Goal: Information Seeking & Learning: Understand process/instructions

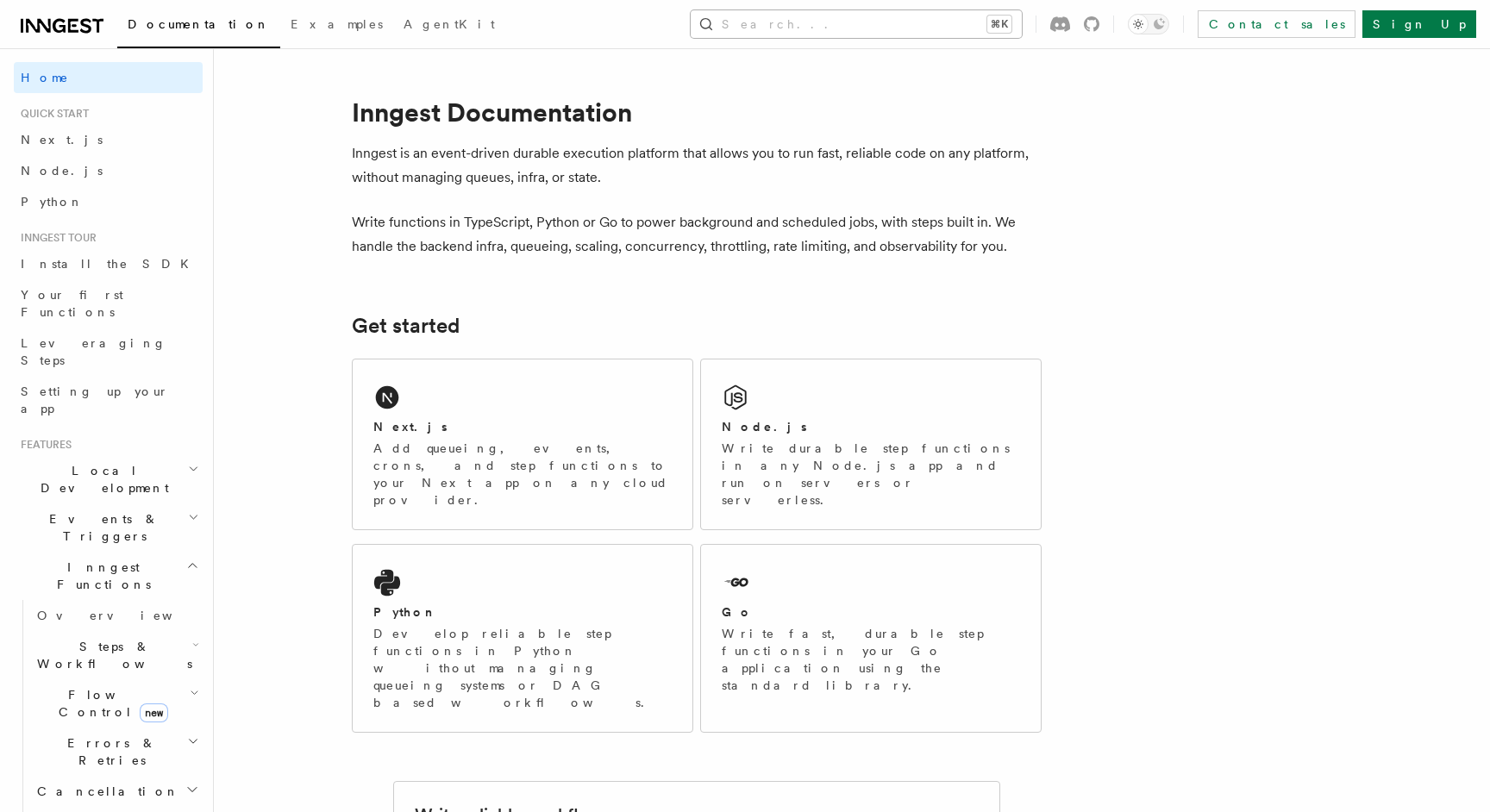
click at [1022, 29] on button "Search... ⌘K" at bounding box center [856, 24] width 331 height 27
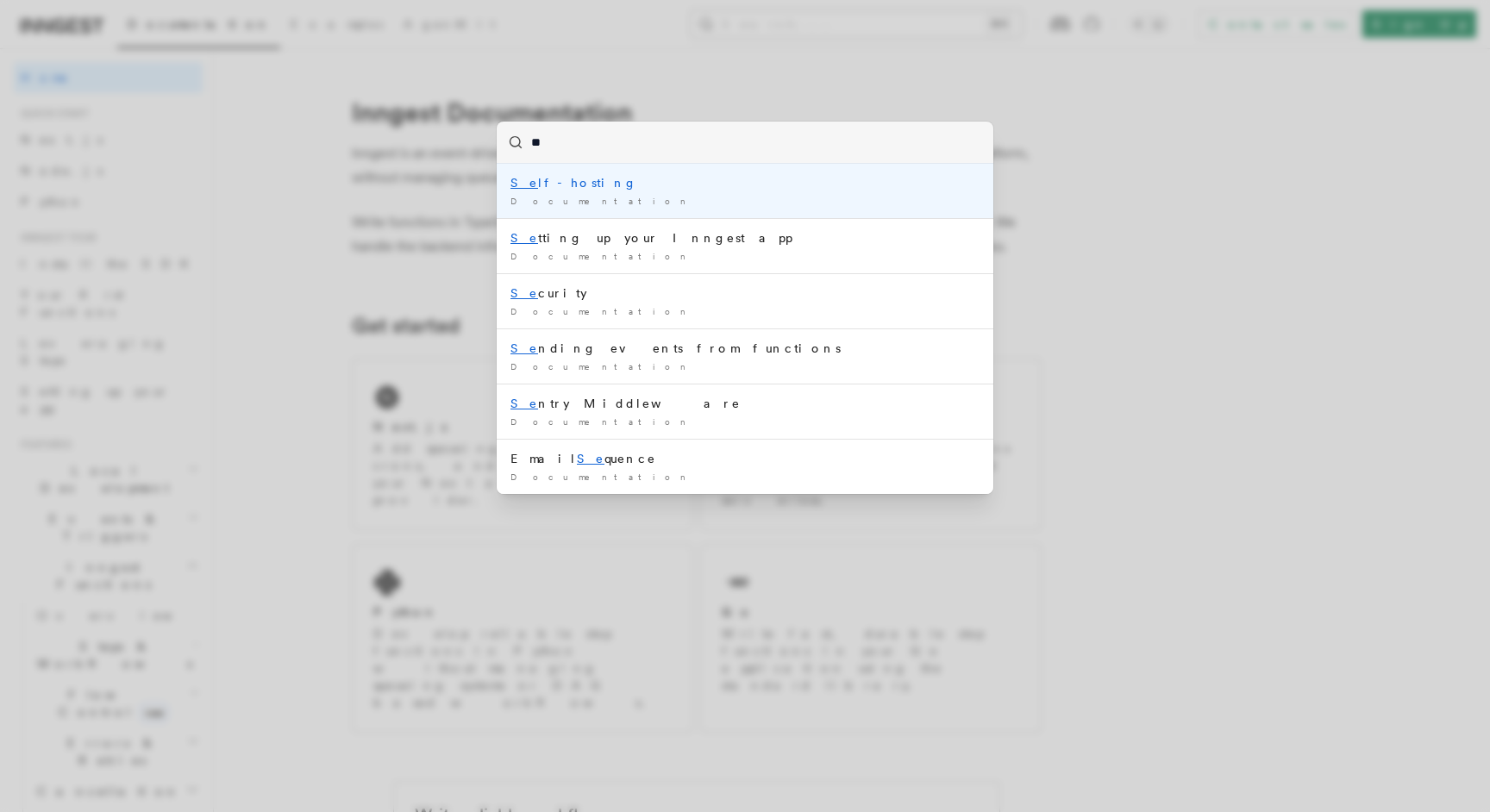
type input "***"
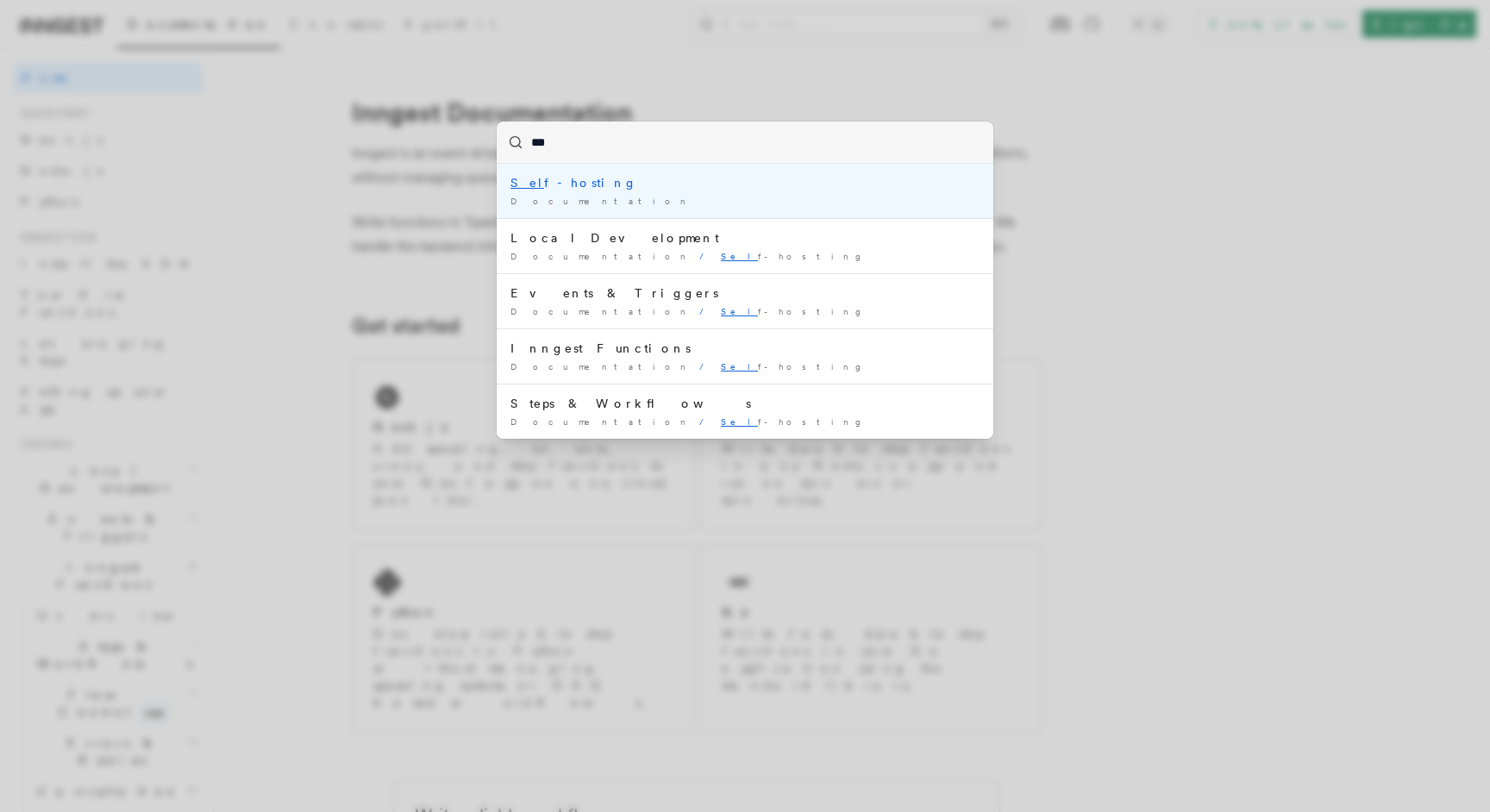
click at [712, 200] on div "Documentation /" at bounding box center [745, 201] width 469 height 13
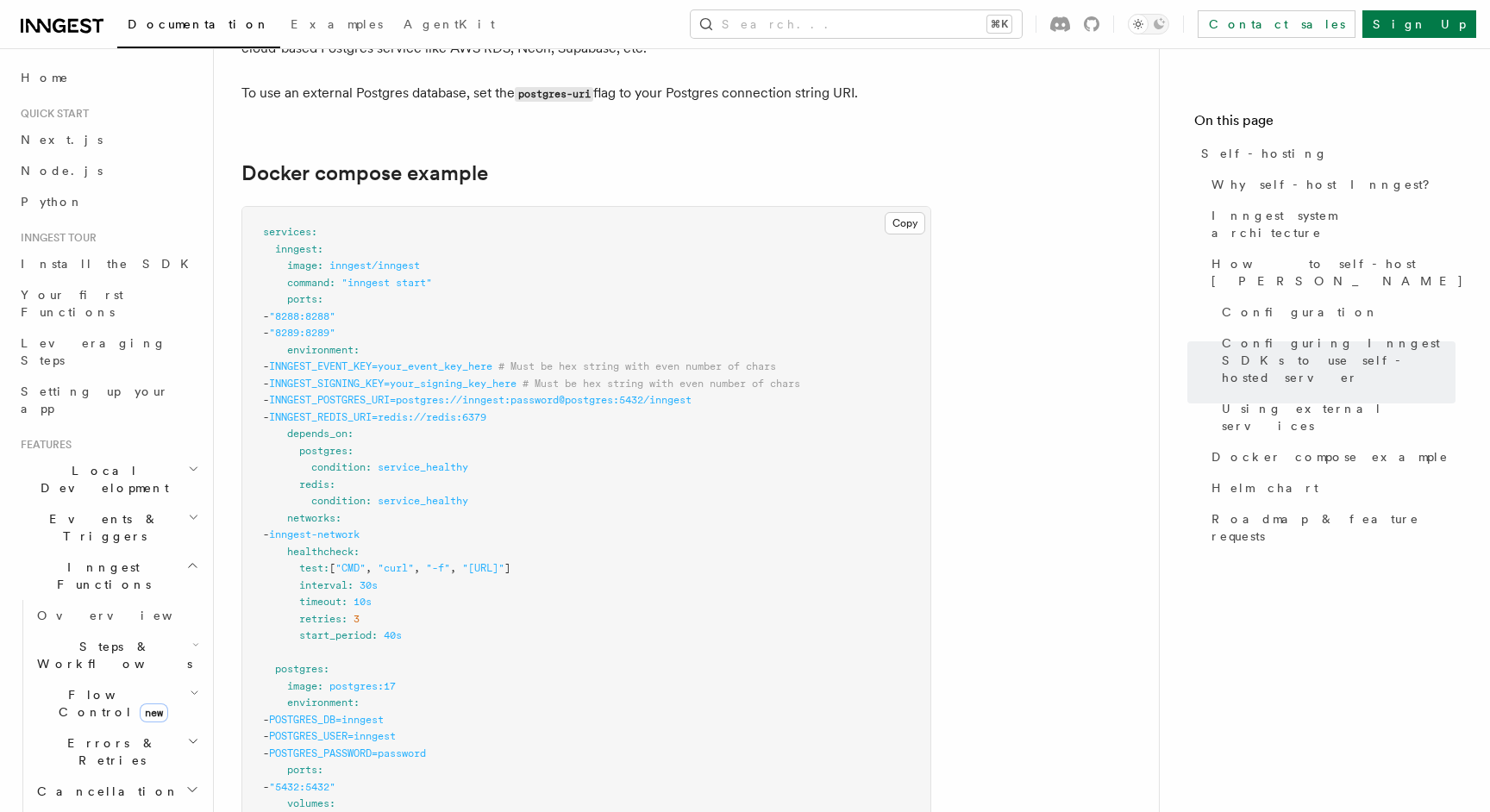
scroll to position [4610, 0]
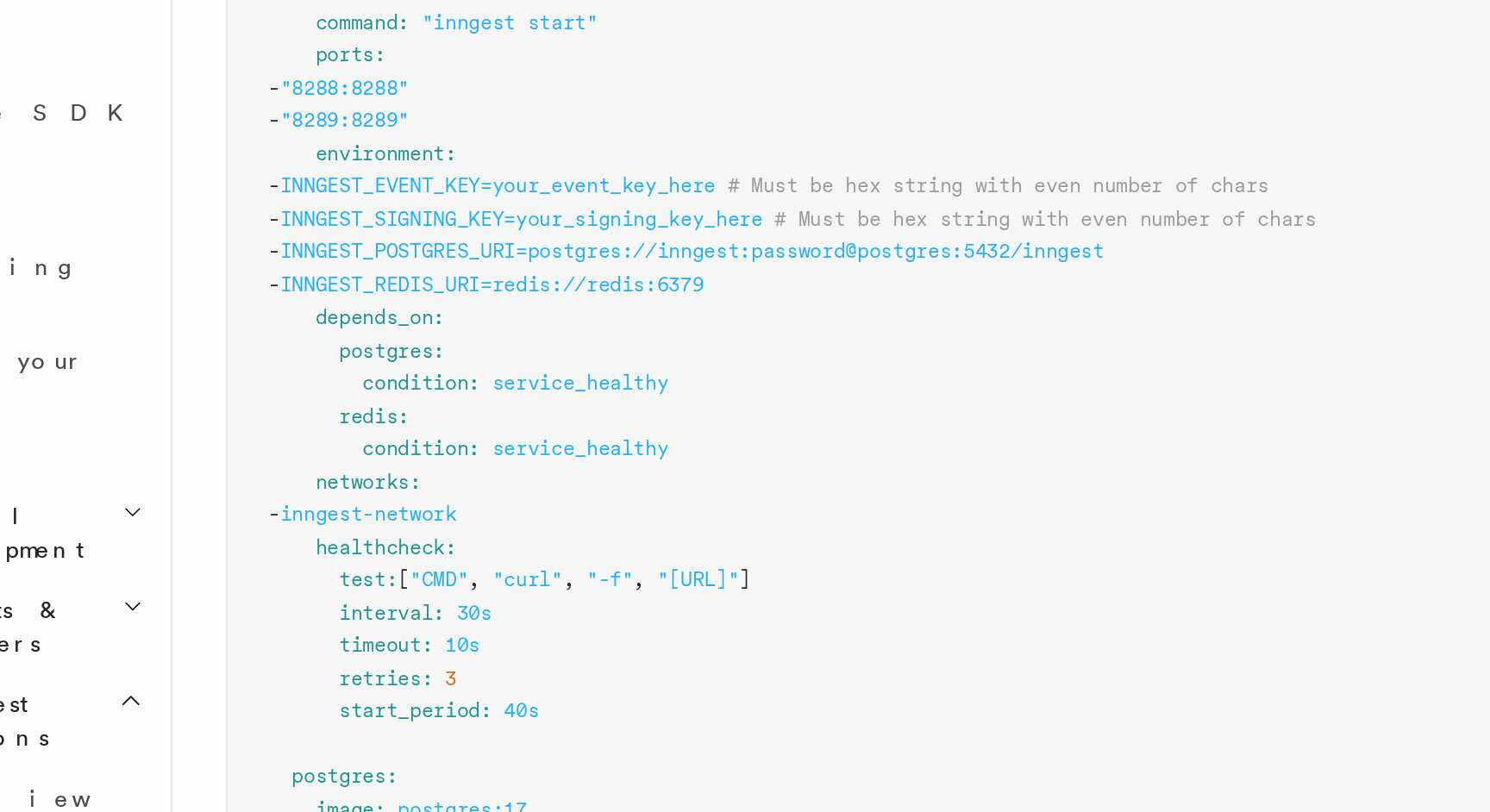
click at [331, 380] on span "postgres" at bounding box center [323, 386] width 48 height 12
click at [319, 414] on span "redis" at bounding box center [314, 419] width 30 height 12
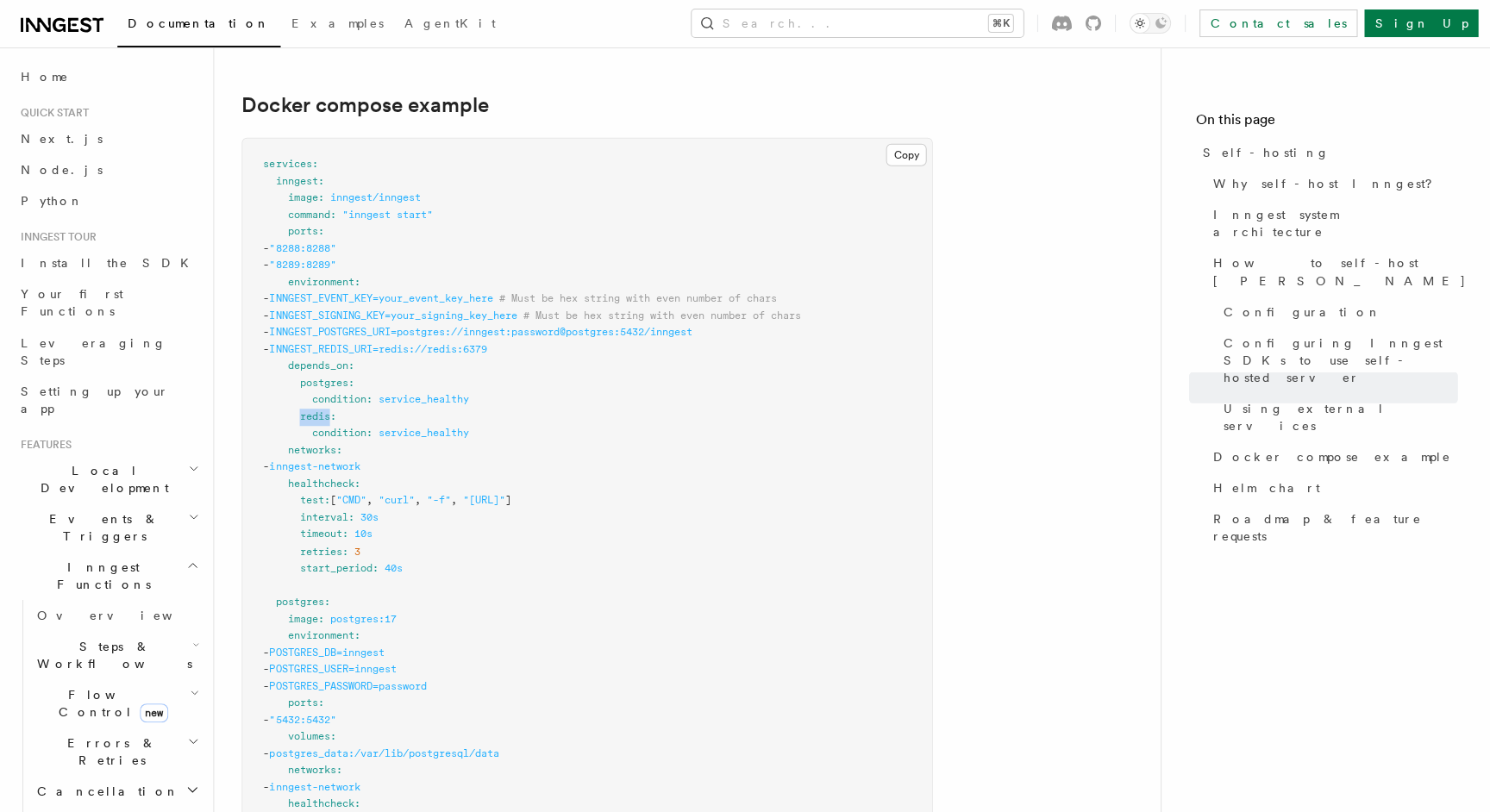
scroll to position [4613, 0]
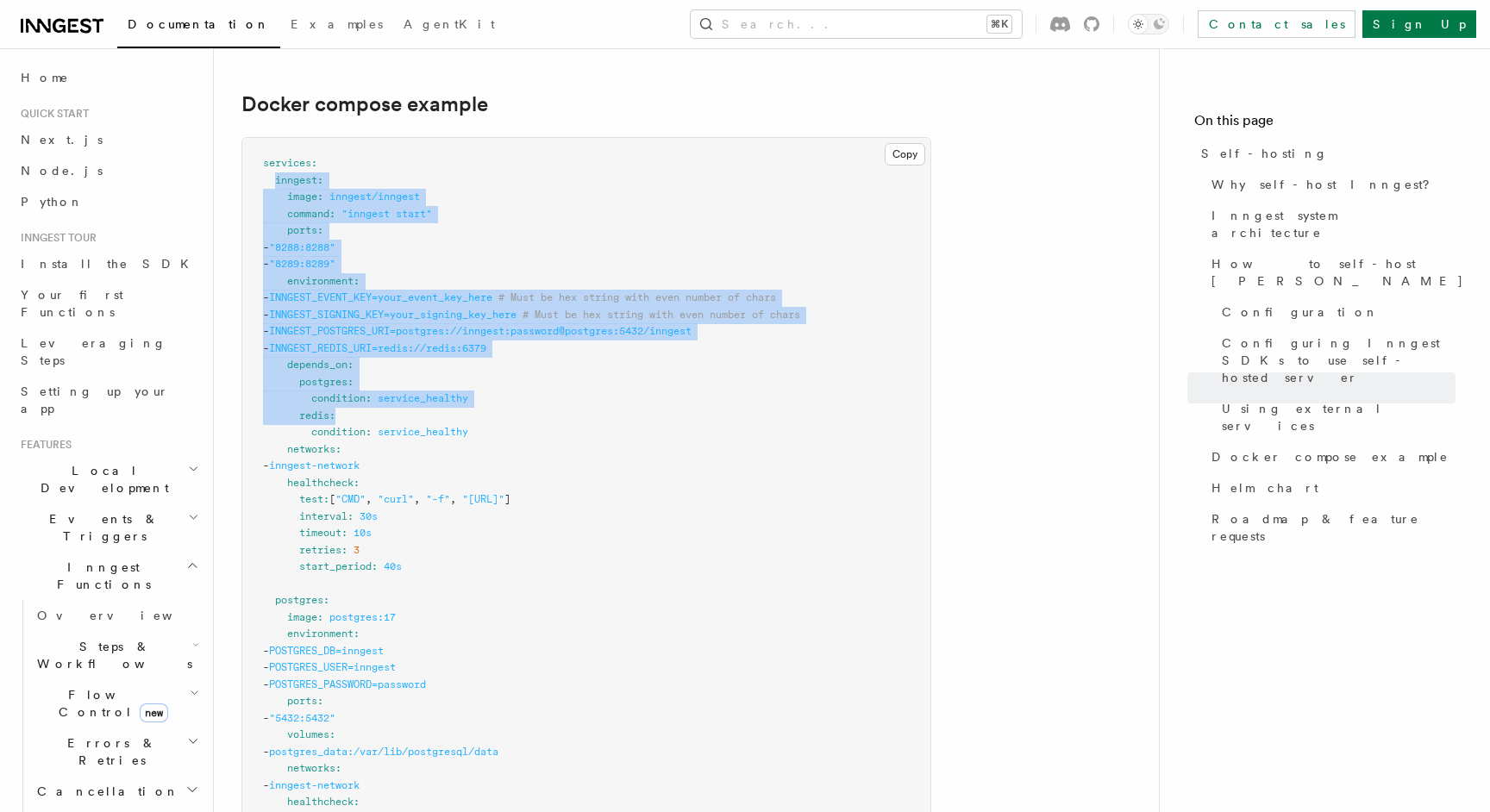
drag, startPoint x: 274, startPoint y: 142, endPoint x: 397, endPoint y: 380, distance: 267.9
click at [397, 380] on pre "services : inngest : image : inngest/inngest command : "inngest start" ports : …" at bounding box center [586, 709] width 688 height 1144
click at [506, 403] on pre "services : inngest : image : inngest/inngest command : "inngest start" ports : …" at bounding box center [586, 709] width 688 height 1144
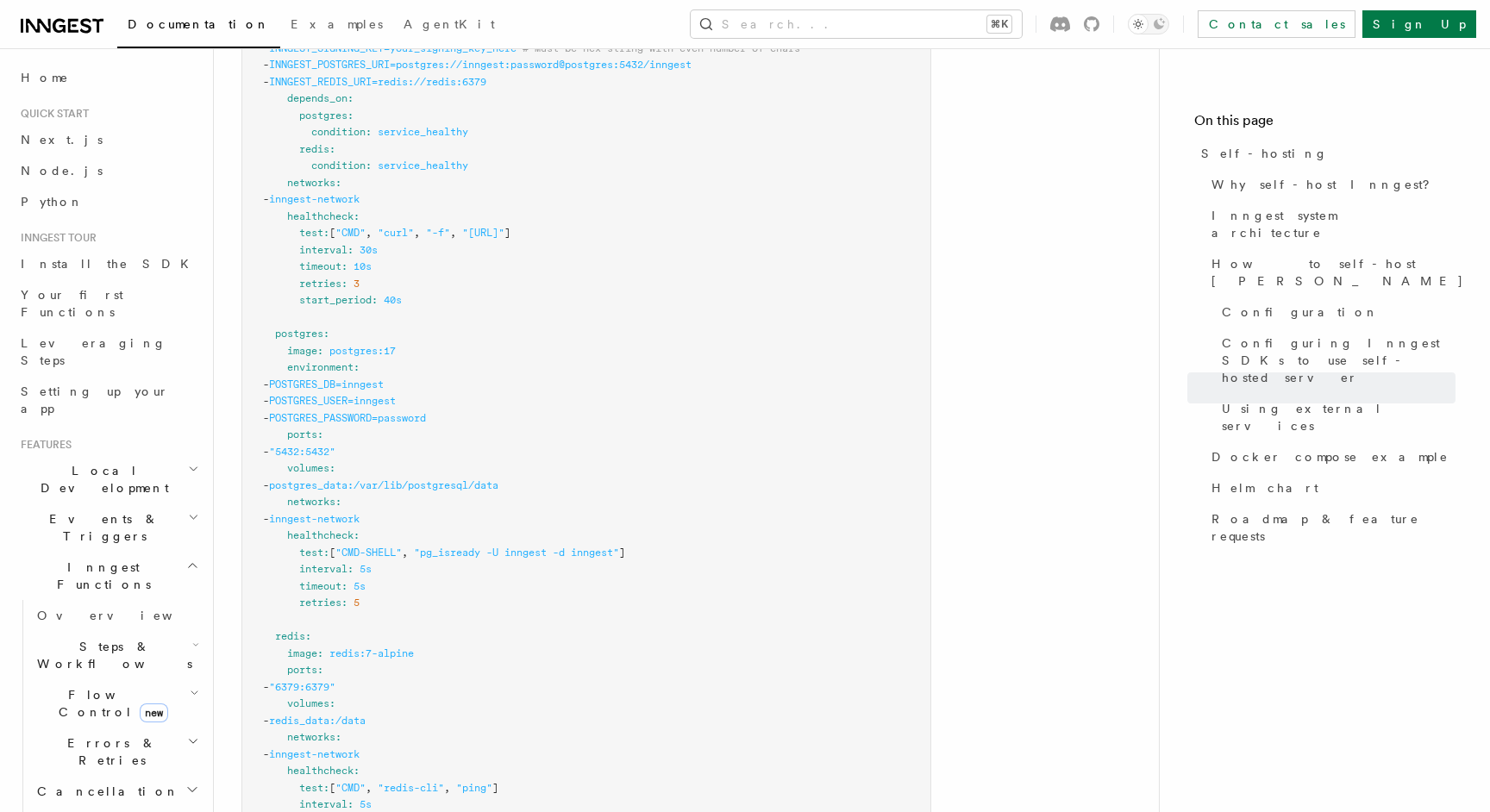
scroll to position [4896, 0]
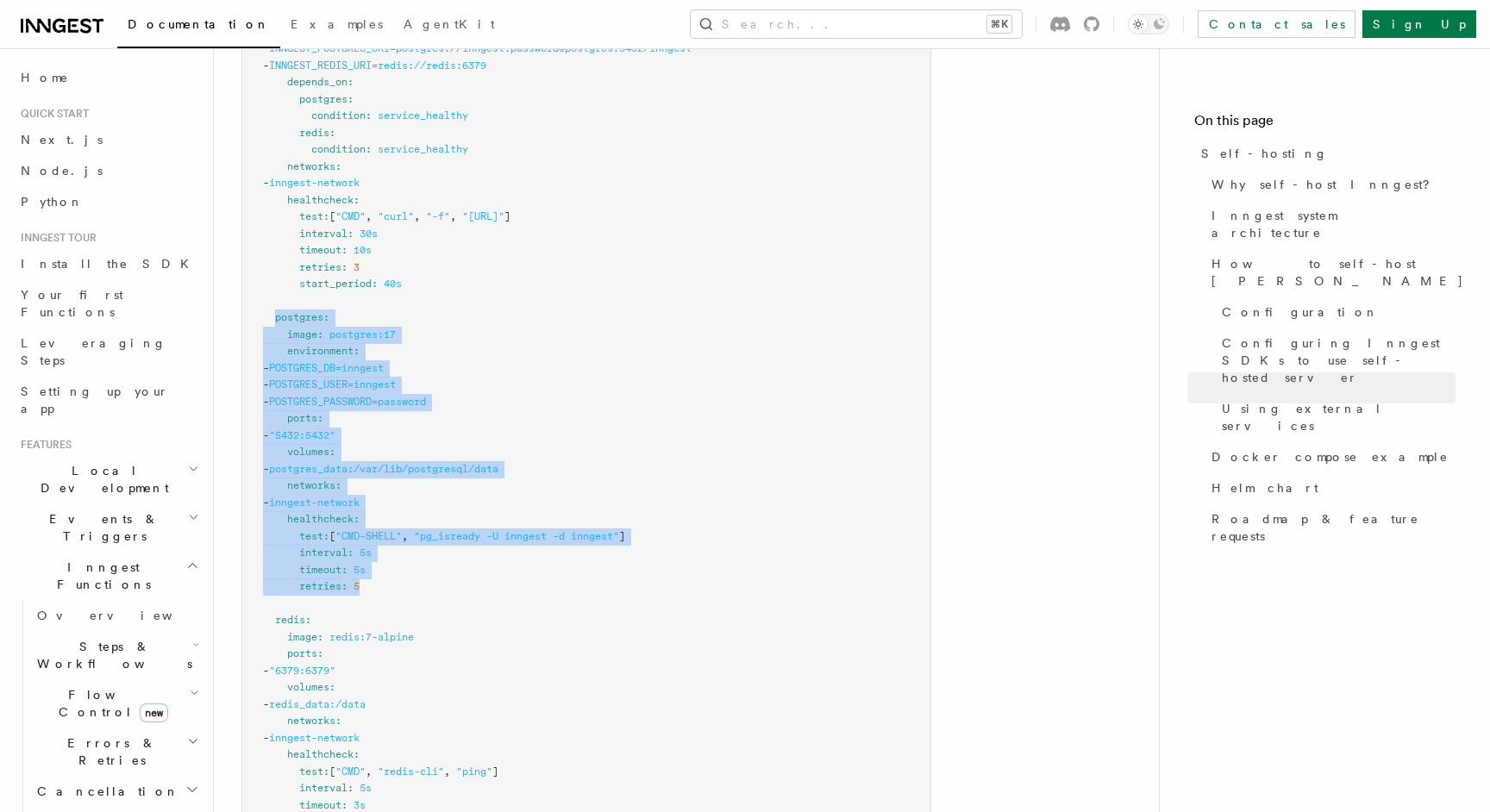
drag, startPoint x: 276, startPoint y: 279, endPoint x: 381, endPoint y: 545, distance: 286.0
click at [381, 545] on pre "services : inngest : image : inngest/inngest command : "inngest start" ports : …" at bounding box center [586, 426] width 688 height 1144
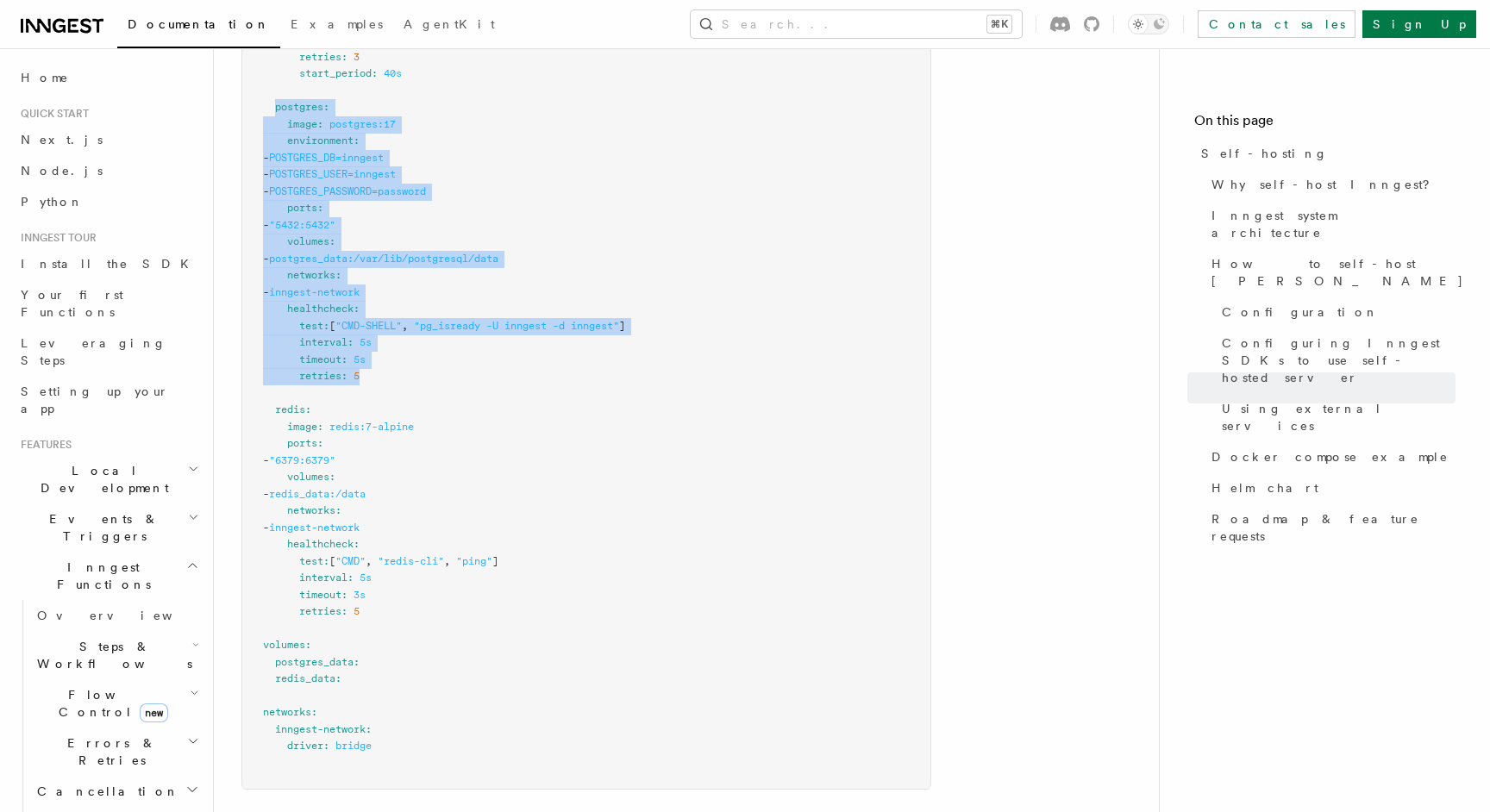
click at [358, 555] on span ""CMD"" at bounding box center [350, 561] width 30 height 12
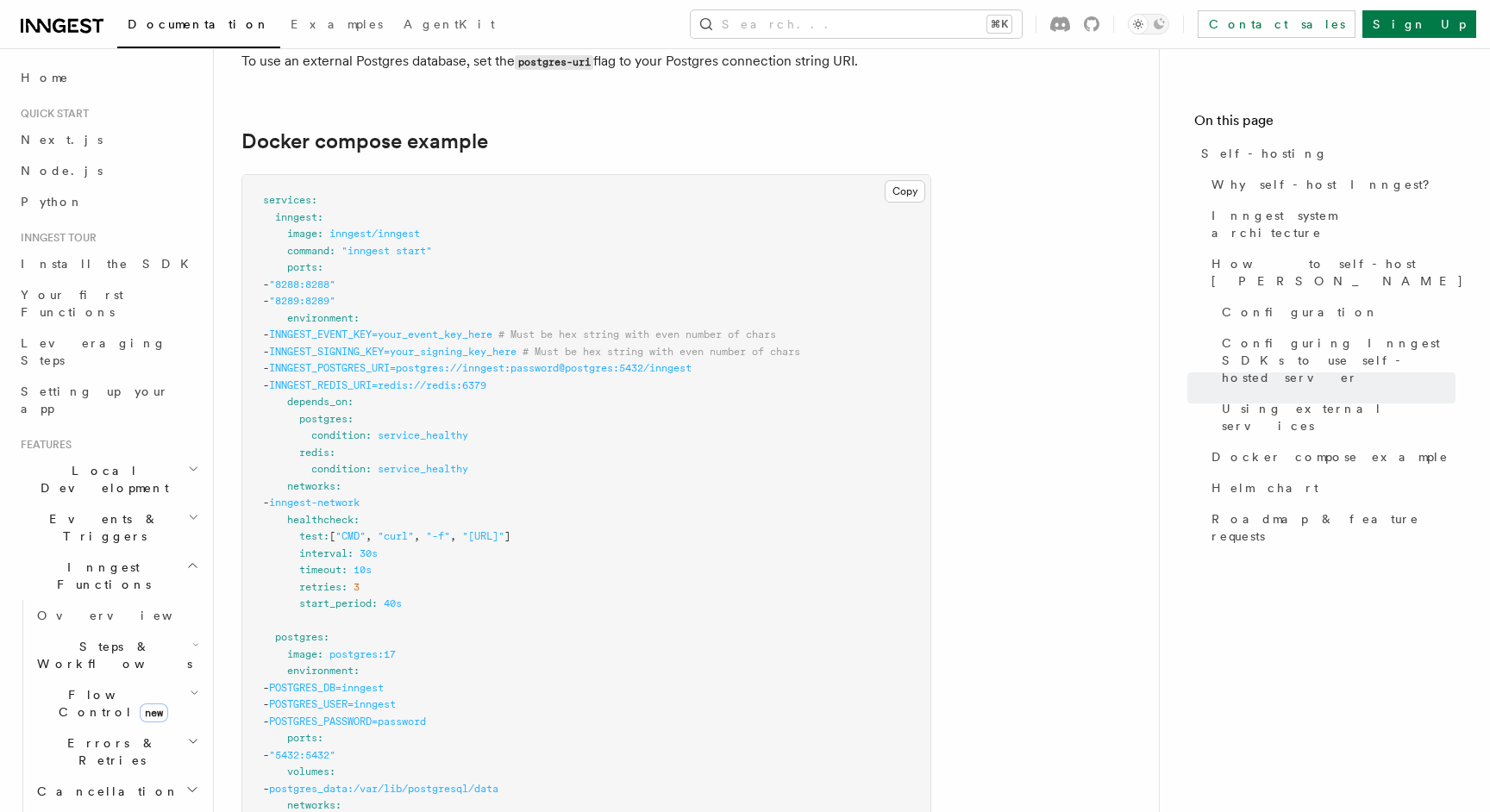
scroll to position [4473, 0]
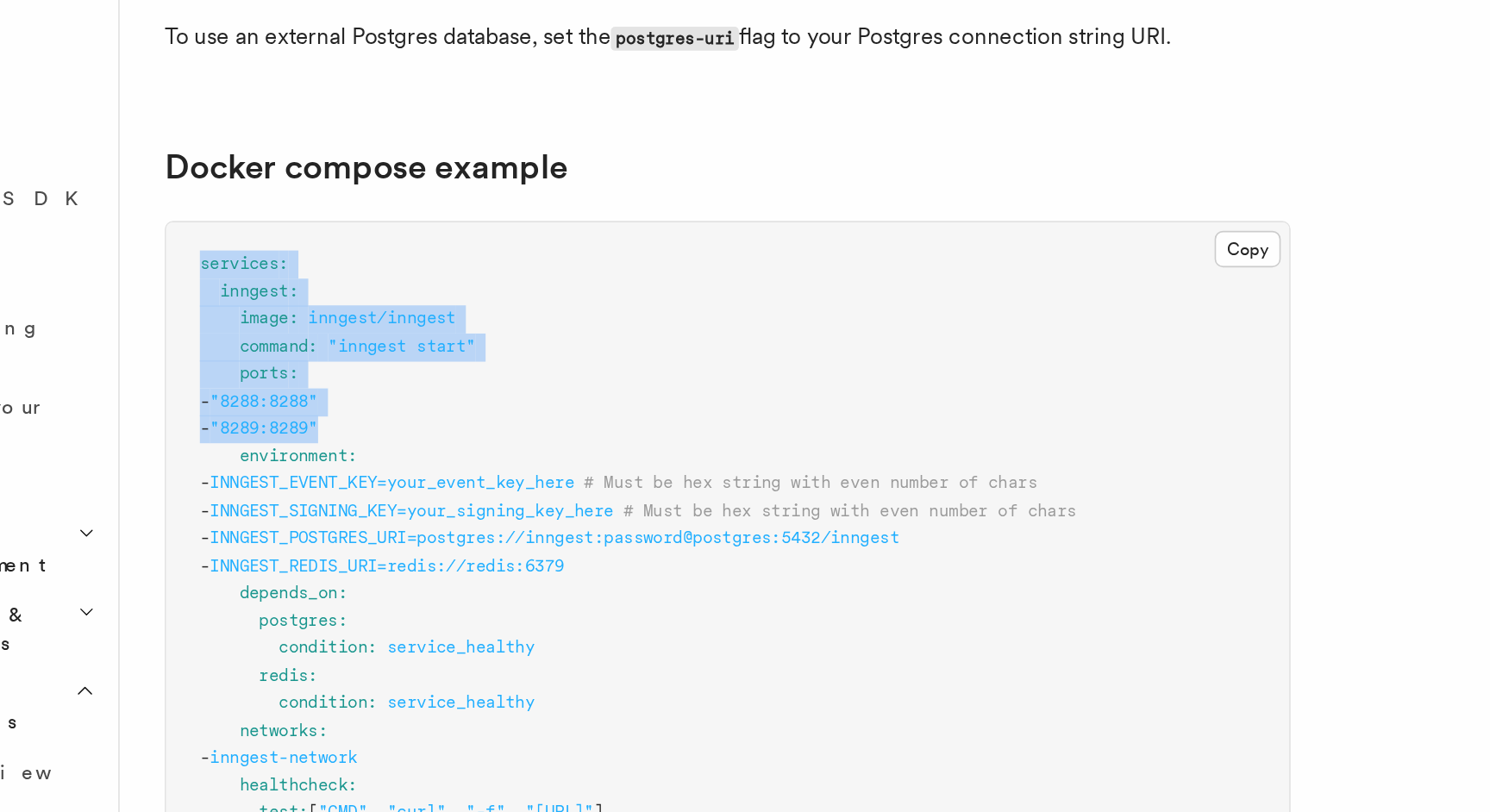
drag, startPoint x: 407, startPoint y: 367, endPoint x: 266, endPoint y: 256, distance: 179.4
click at [391, 331] on span "inngest/inngest" at bounding box center [375, 337] width 91 height 12
drag, startPoint x: 394, startPoint y: 349, endPoint x: 279, endPoint y: 286, distance: 131.1
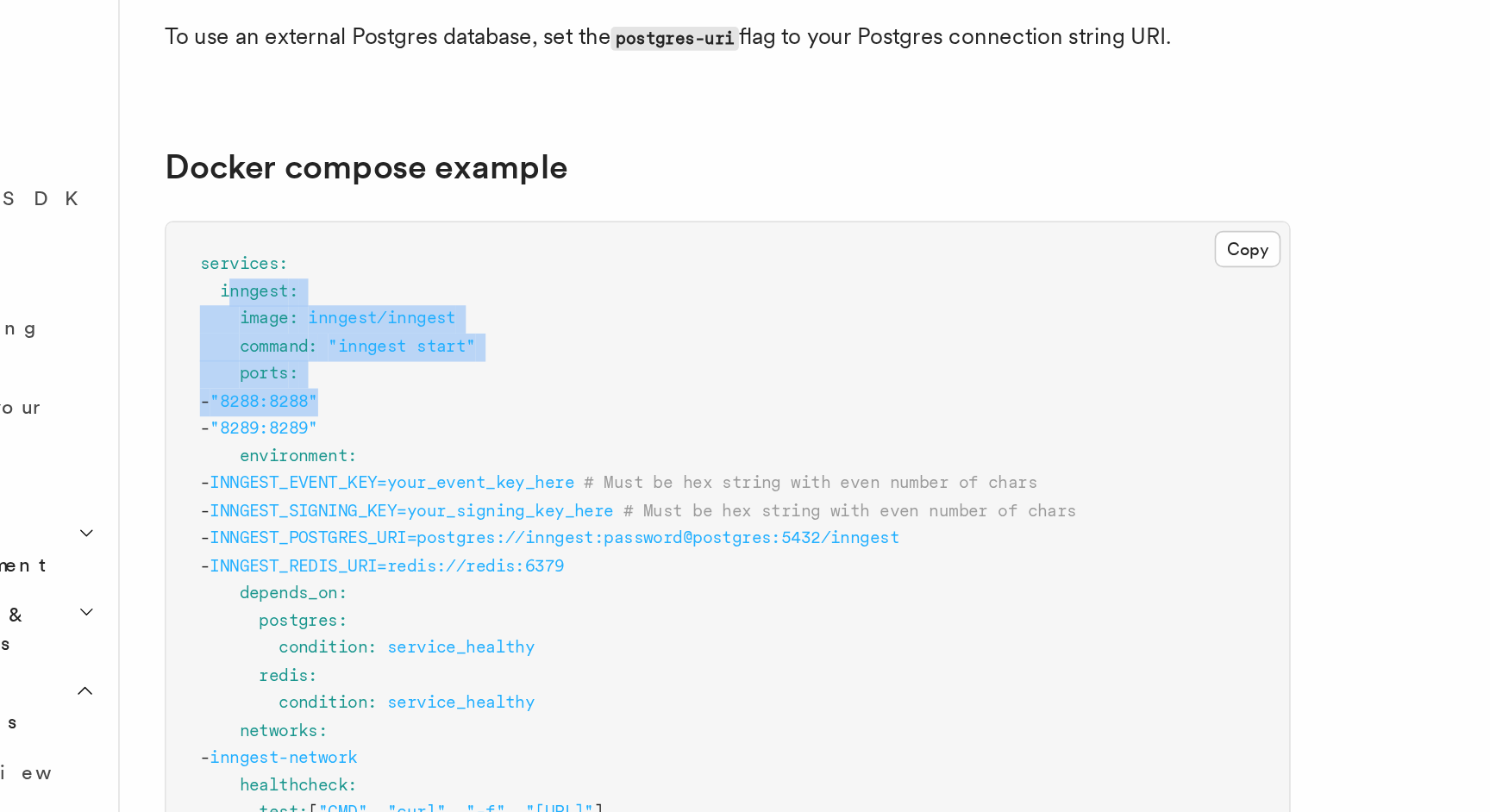
drag, startPoint x: 394, startPoint y: 361, endPoint x: 267, endPoint y: 286, distance: 147.5
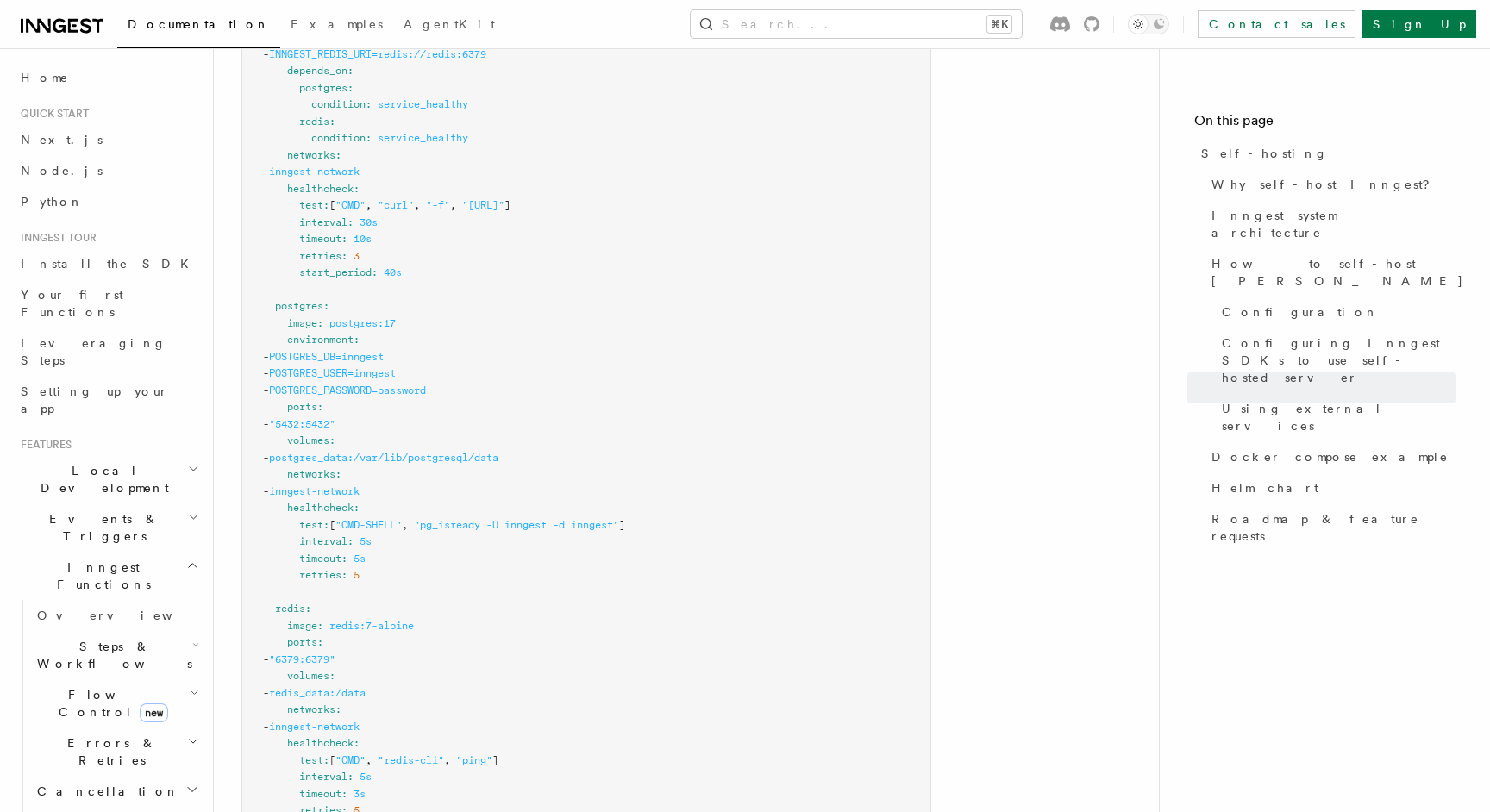
scroll to position [4906, 0]
click at [85, 30] on icon at bounding box center [85, 25] width 11 height 15
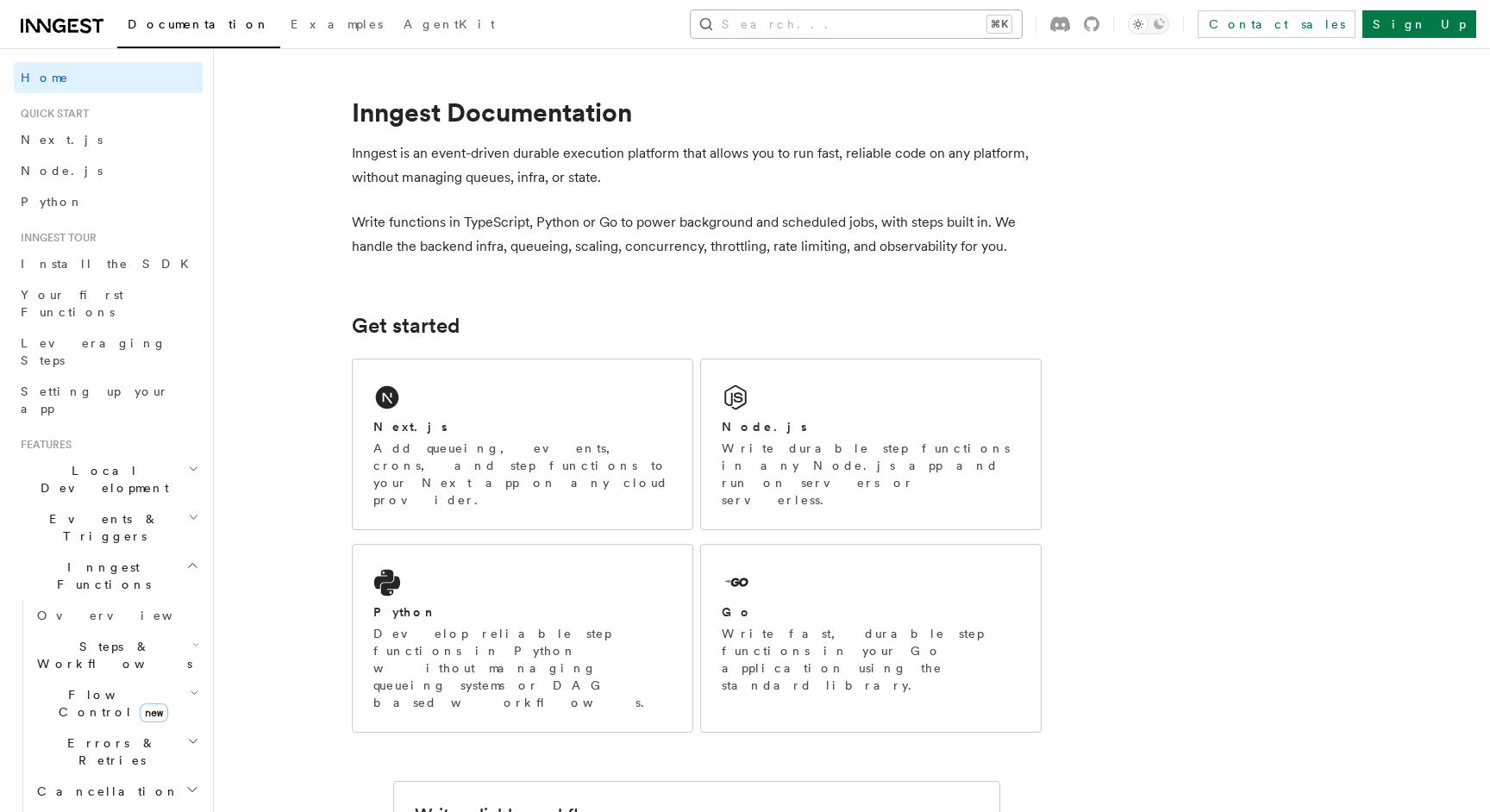
click at [1006, 18] on button "Search... ⌘K" at bounding box center [856, 24] width 331 height 27
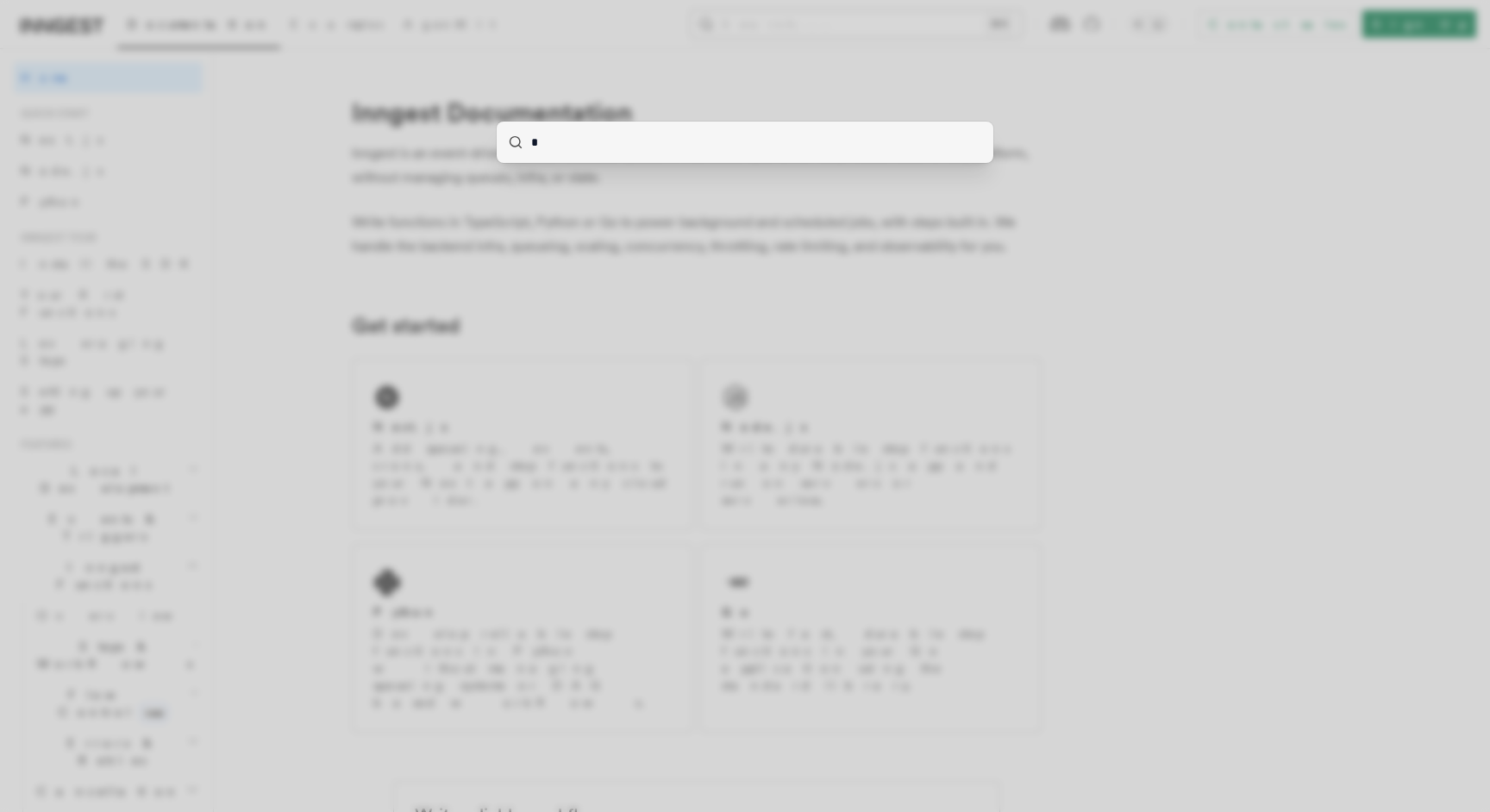
type input "**"
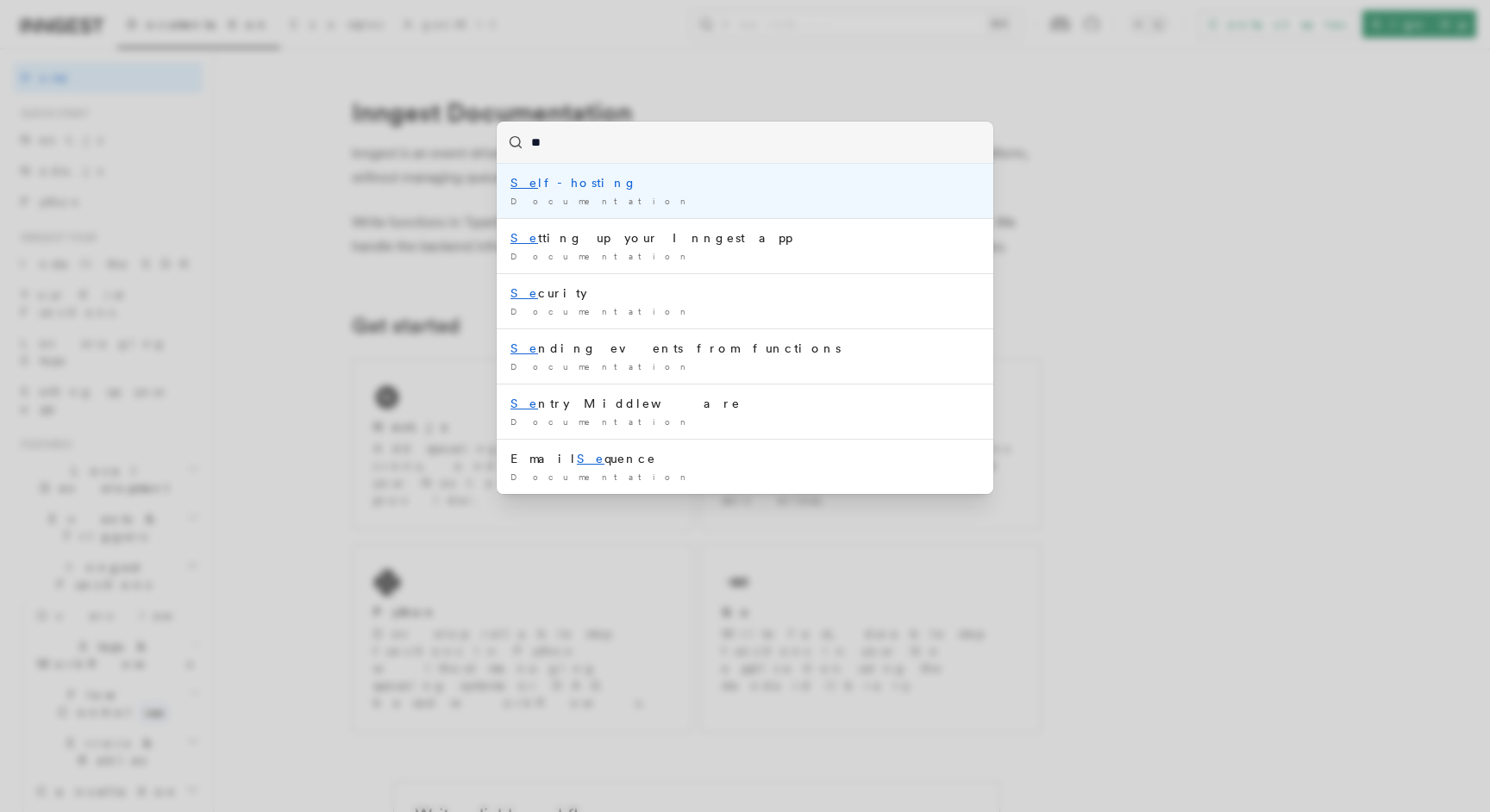
click at [694, 191] on div "Se lf-hosting" at bounding box center [745, 182] width 469 height 17
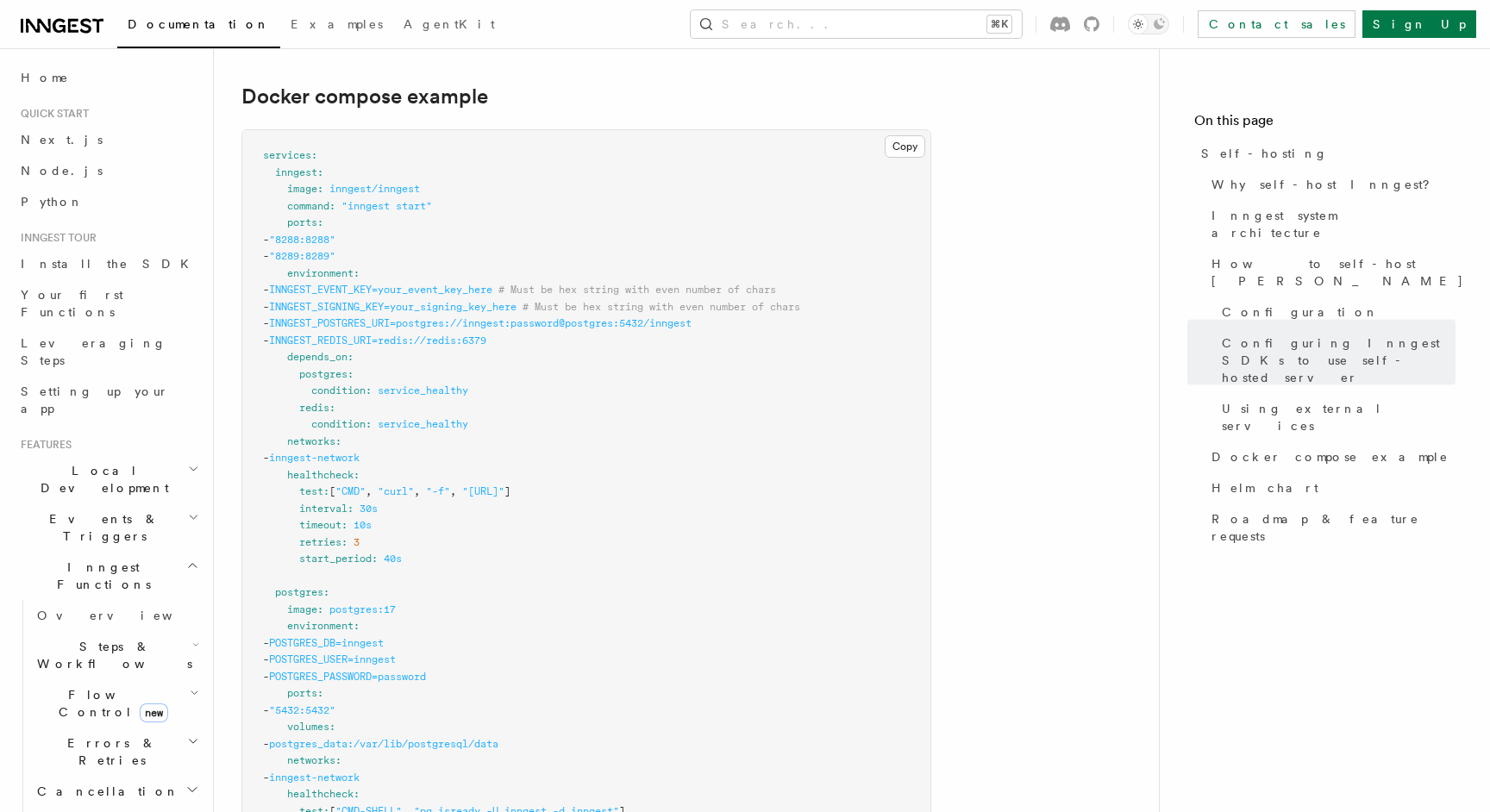
scroll to position [4632, 0]
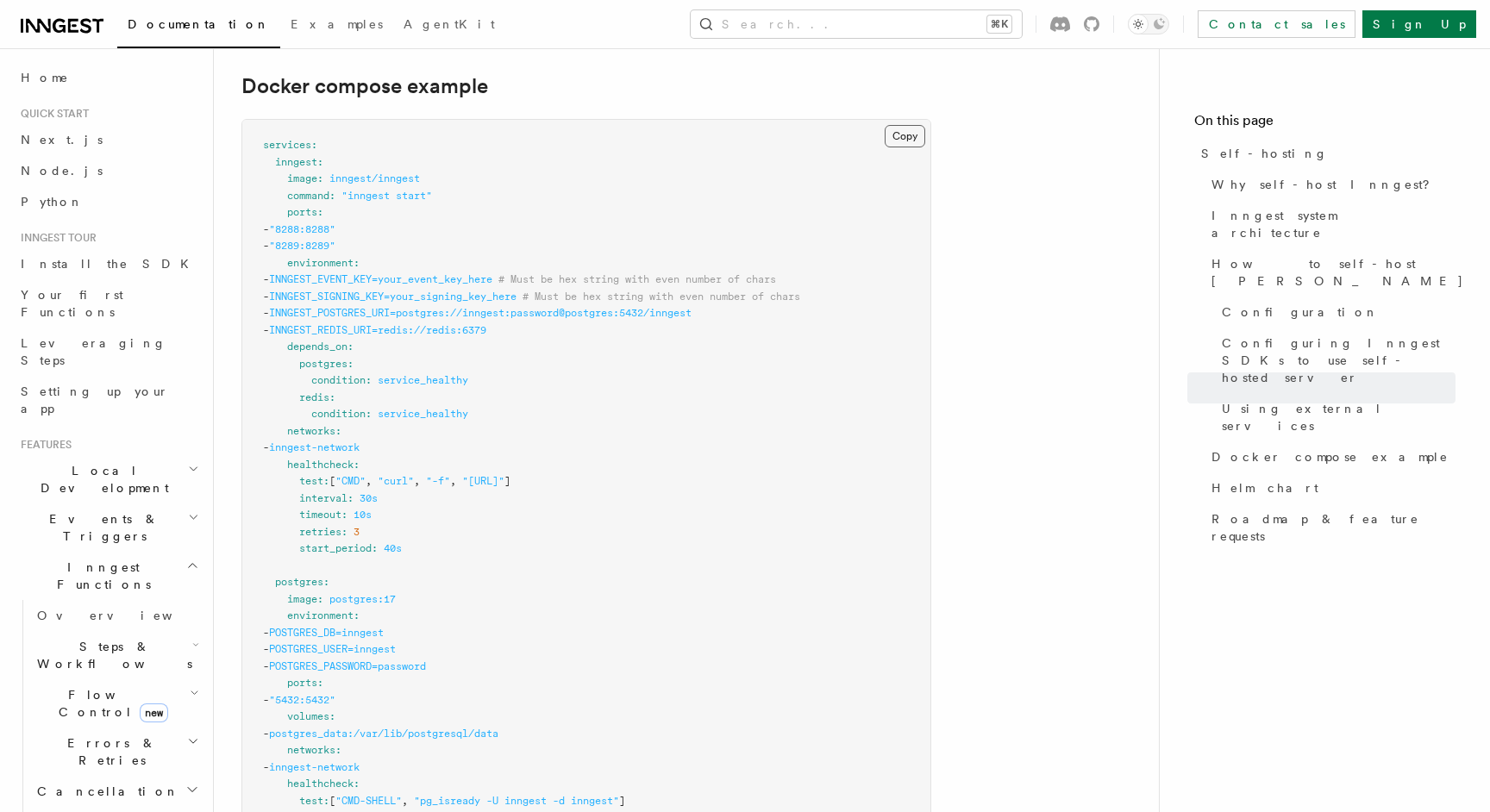
click at [908, 125] on button "Copy Copied" at bounding box center [905, 136] width 41 height 23
